Goal: Obtain resource: Download file/media

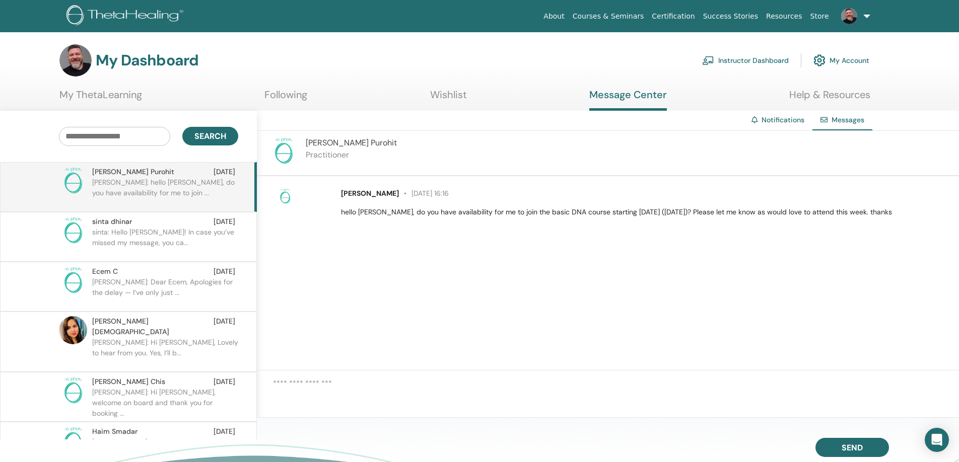
click at [741, 58] on link "Instructor Dashboard" at bounding box center [745, 60] width 87 height 22
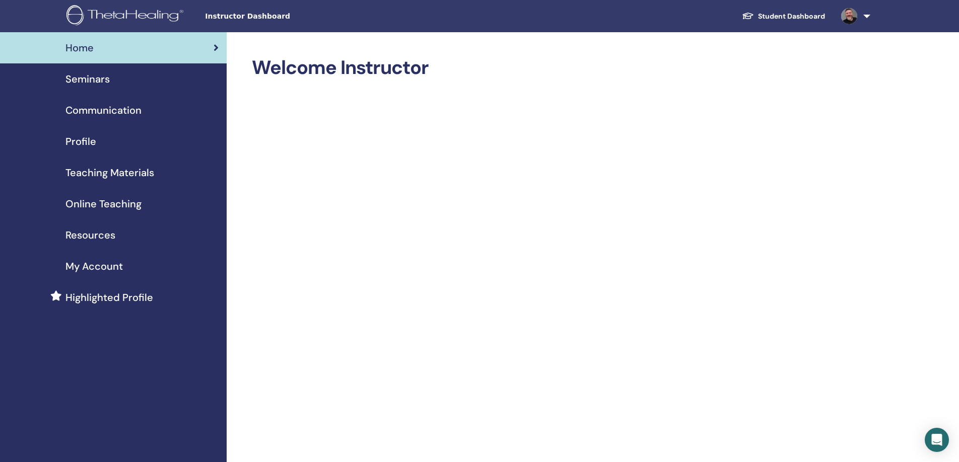
click at [120, 201] on span "Online Teaching" at bounding box center [103, 203] width 76 height 15
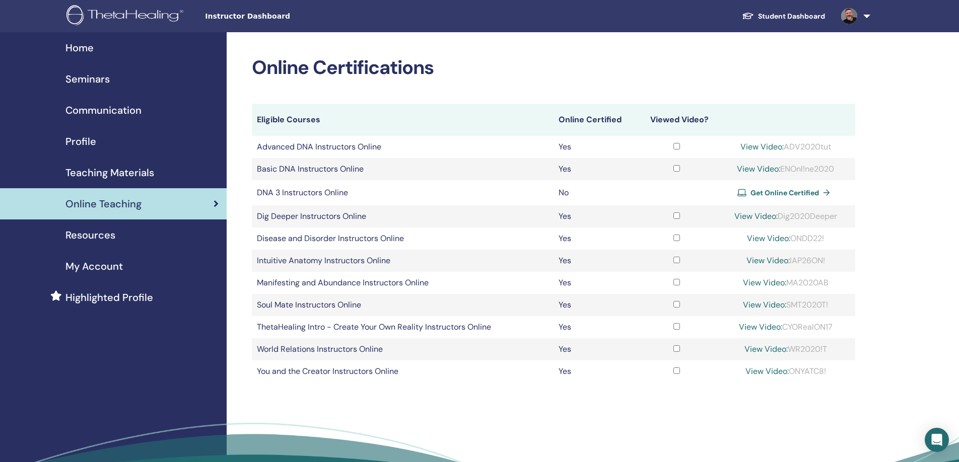
click at [105, 235] on span "Resources" at bounding box center [90, 235] width 50 height 15
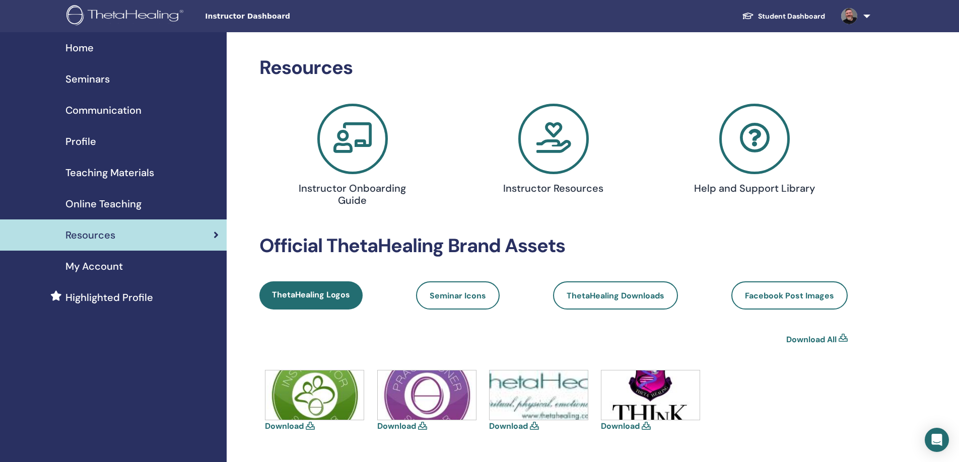
click at [104, 173] on span "Teaching Materials" at bounding box center [109, 172] width 89 height 15
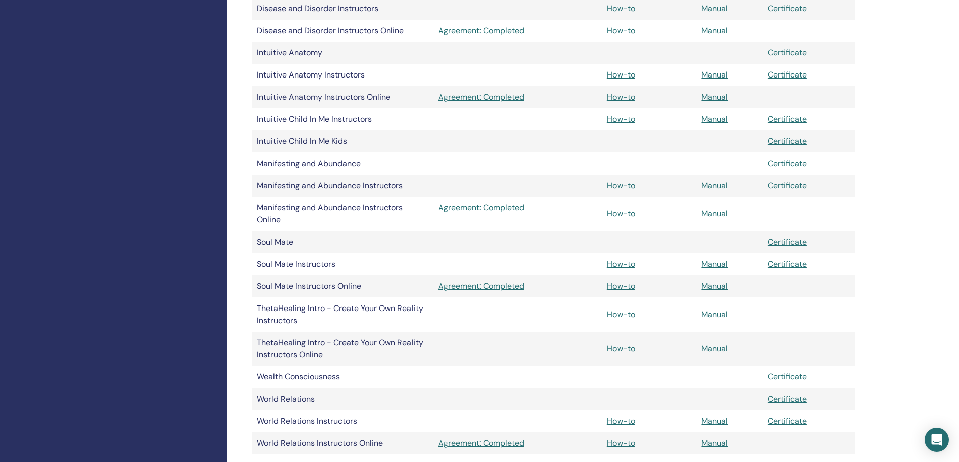
scroll to position [588, 0]
click at [713, 209] on link "Manual" at bounding box center [714, 211] width 27 height 11
